Goal: Information Seeking & Learning: Learn about a topic

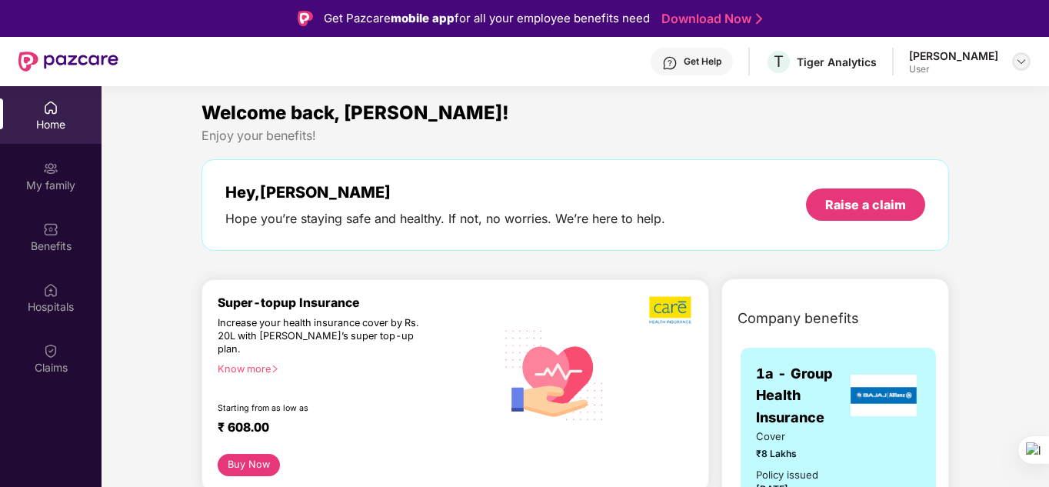
click at [1019, 65] on img at bounding box center [1021, 61] width 12 height 12
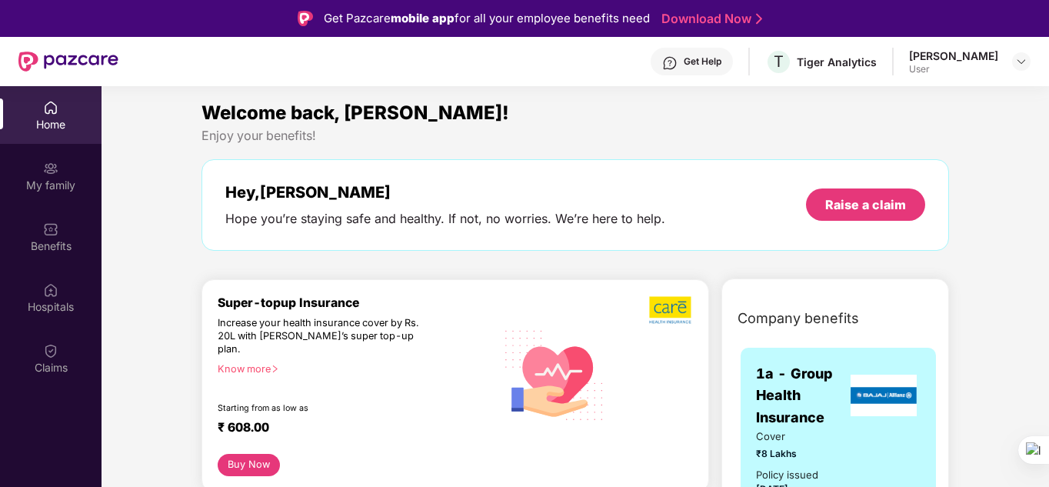
click at [59, 102] on div "Home" at bounding box center [51, 115] width 102 height 58
click at [1026, 63] on img at bounding box center [1021, 61] width 12 height 12
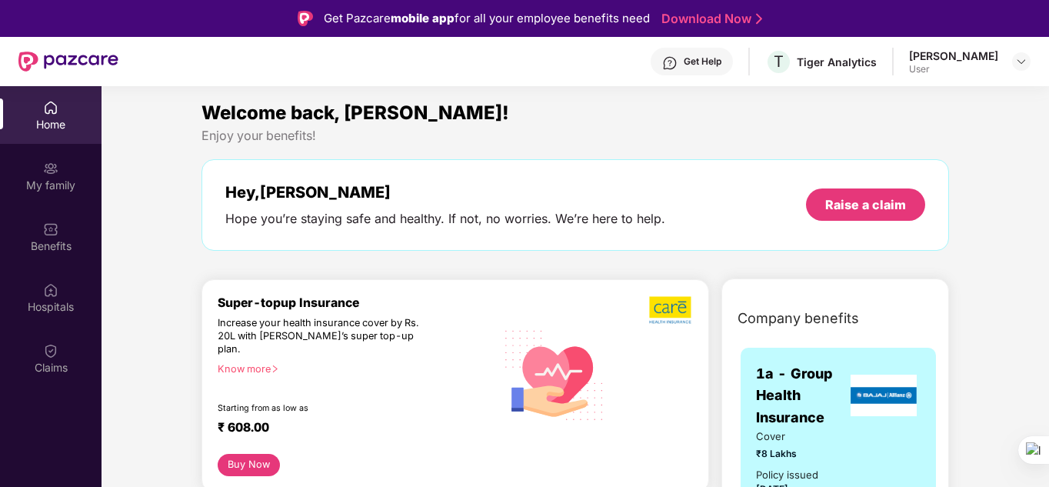
drag, startPoint x: 1049, startPoint y: 131, endPoint x: 1049, endPoint y: 248, distance: 117.7
click at [1049, 248] on html "Get Pazcare mobile app for all your employee benefits need Download Now Get Hel…" at bounding box center [524, 243] width 1049 height 487
click at [852, 412] on img at bounding box center [884, 396] width 66 height 42
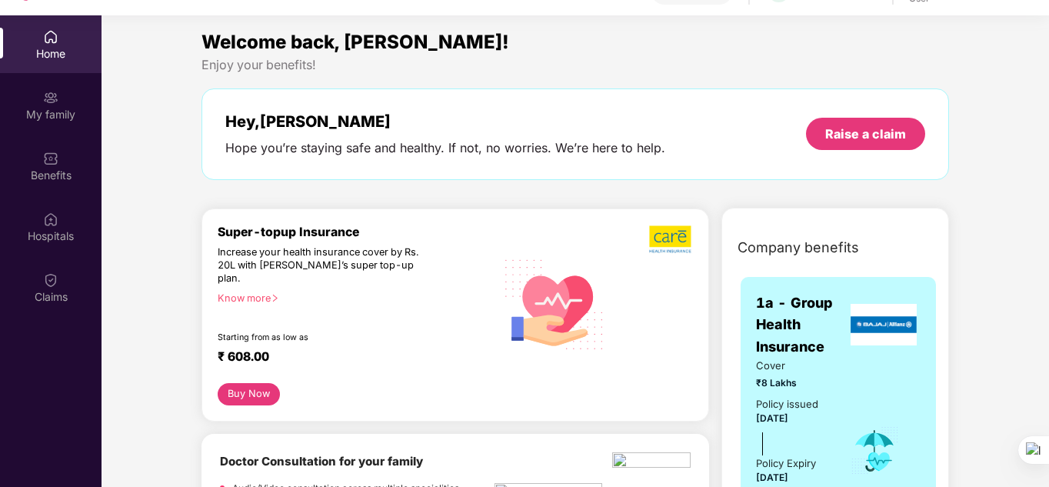
scroll to position [86, 0]
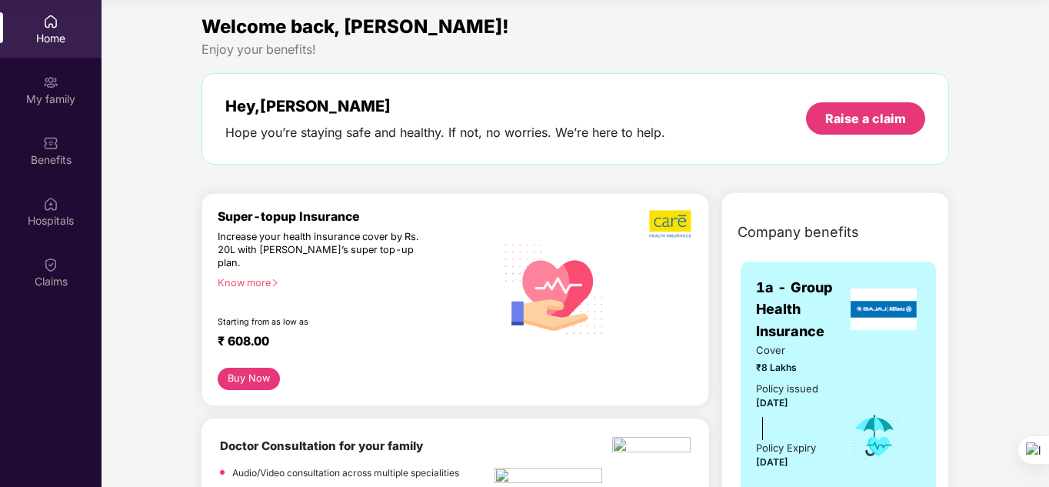
click at [885, 305] on img at bounding box center [884, 309] width 66 height 42
click at [64, 148] on div "Benefits" at bounding box center [51, 151] width 102 height 58
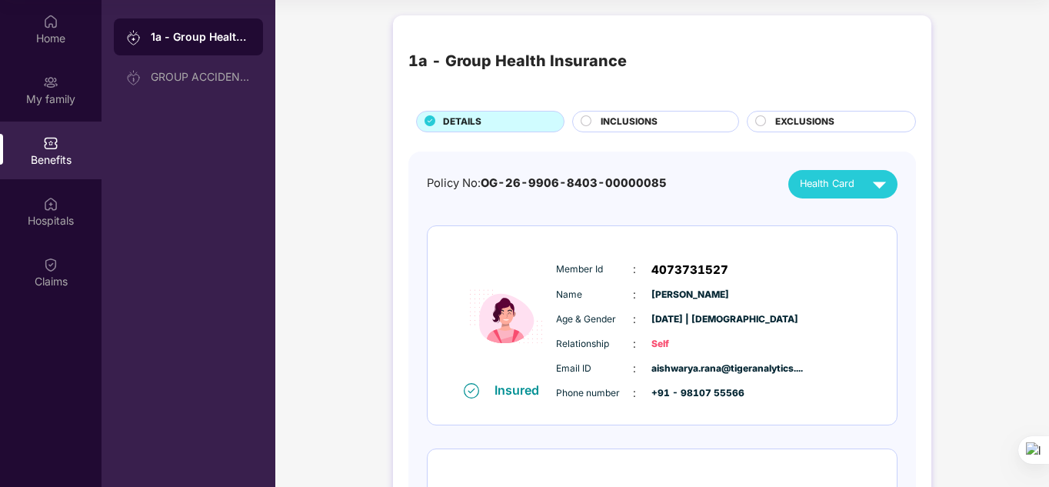
drag, startPoint x: 1047, startPoint y: 226, endPoint x: 1050, endPoint y: 288, distance: 61.6
click at [1049, 288] on html "Get Pazcare mobile app for all your employee benefits need Download Now Get Hel…" at bounding box center [524, 157] width 1049 height 487
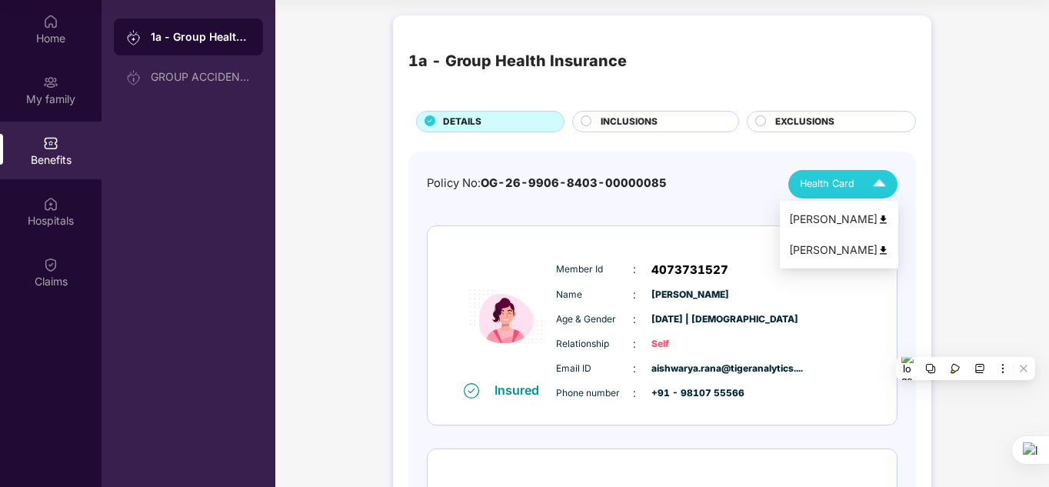
click at [842, 185] on span "Health Card" at bounding box center [827, 183] width 55 height 15
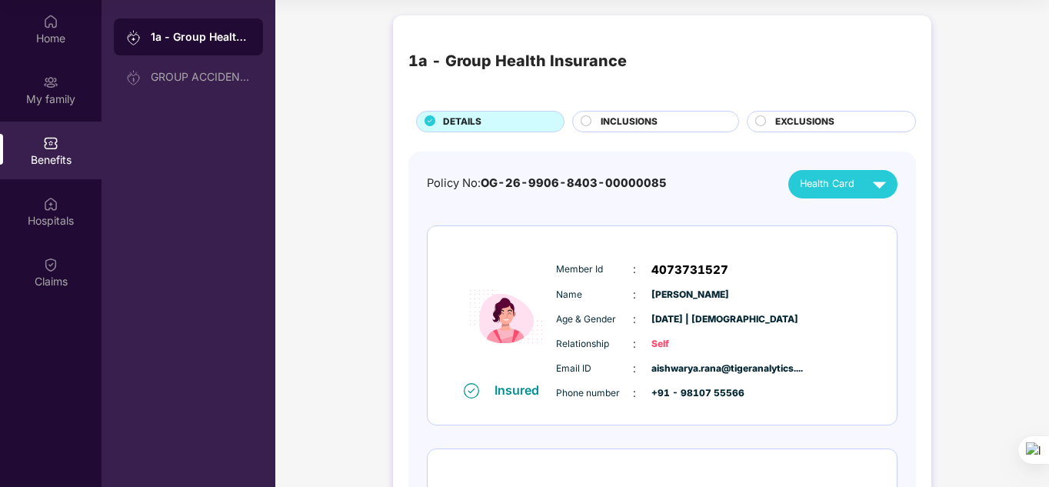
click at [950, 178] on div "1a - Group Health Insurance DETAILS INCLUSIONS EXCLUSIONS Policy No: OG-26-9906…" at bounding box center [662, 376] width 774 height 737
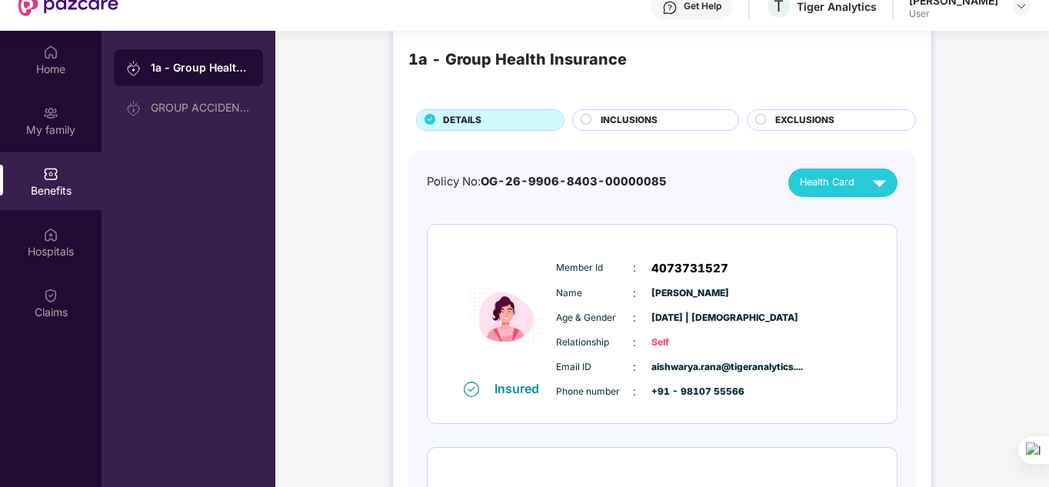
scroll to position [62, 0]
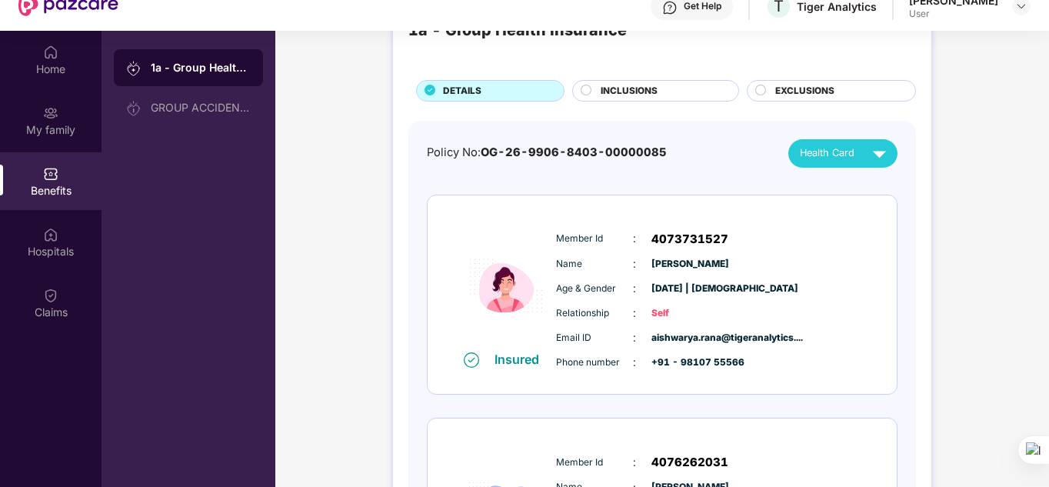
click at [94, 15] on img at bounding box center [68, 6] width 100 height 20
click at [45, 48] on img at bounding box center [50, 52] width 15 height 15
